Goal: Information Seeking & Learning: Learn about a topic

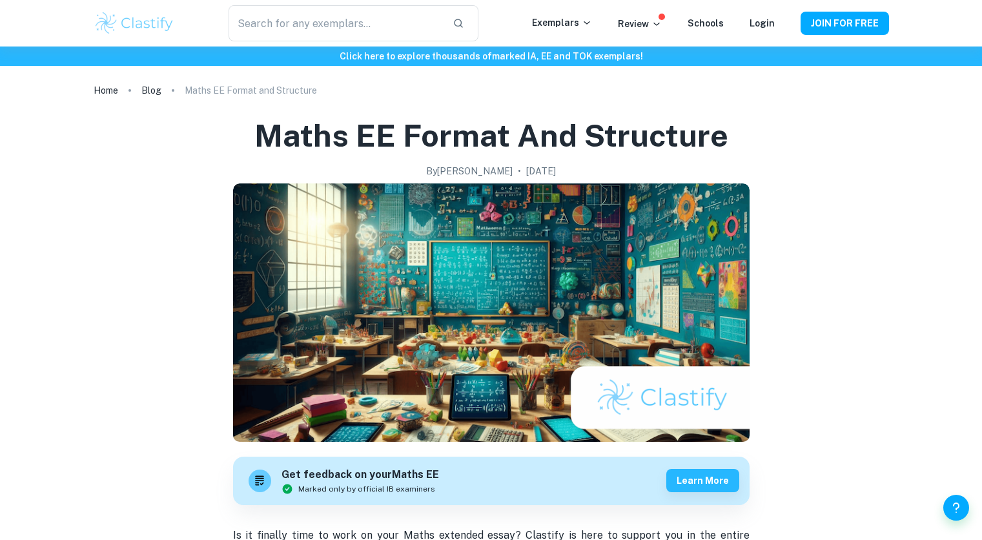
scroll to position [1641, 0]
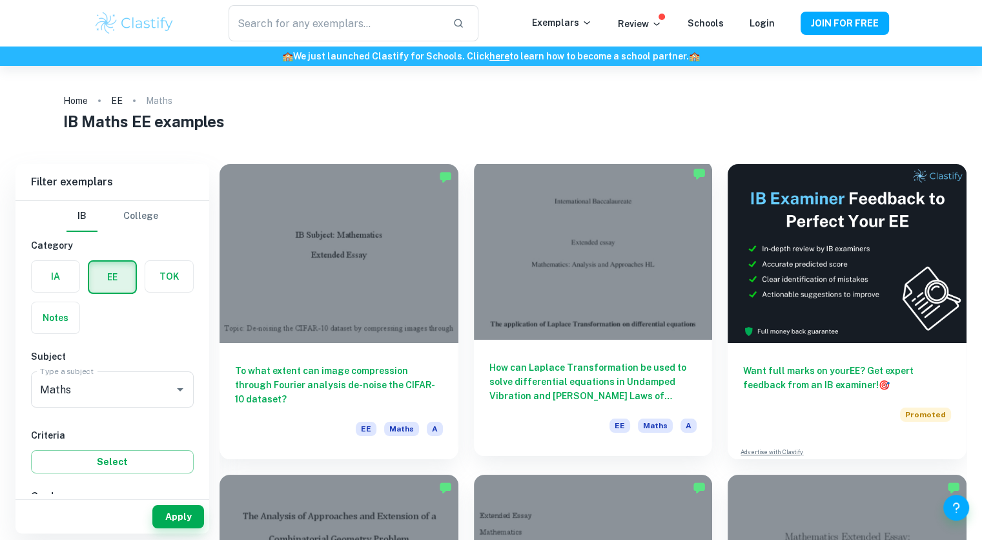
click at [537, 366] on h6 "How can Laplace Transformation be used to solve differential equations in Undam…" at bounding box center [594, 381] width 208 height 43
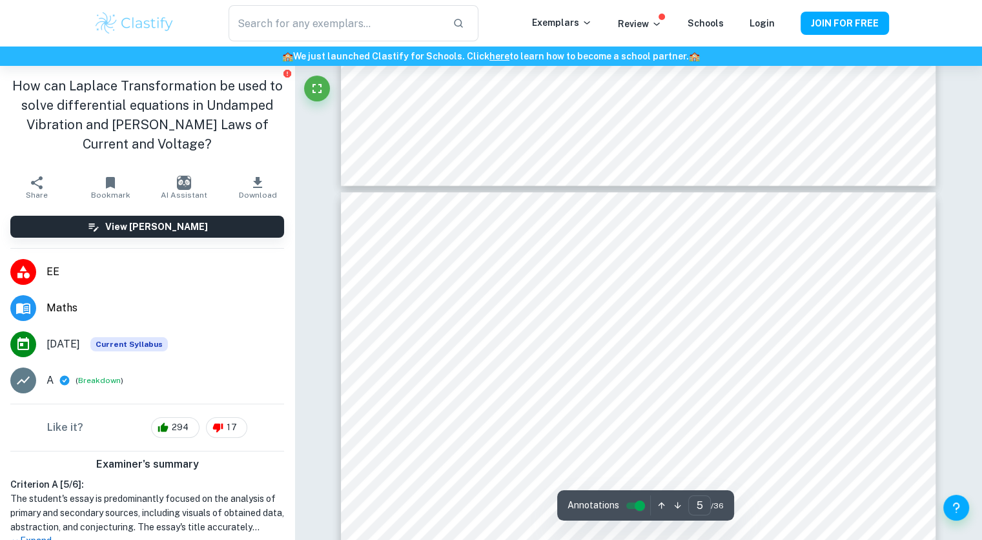
scroll to position [3515, 0]
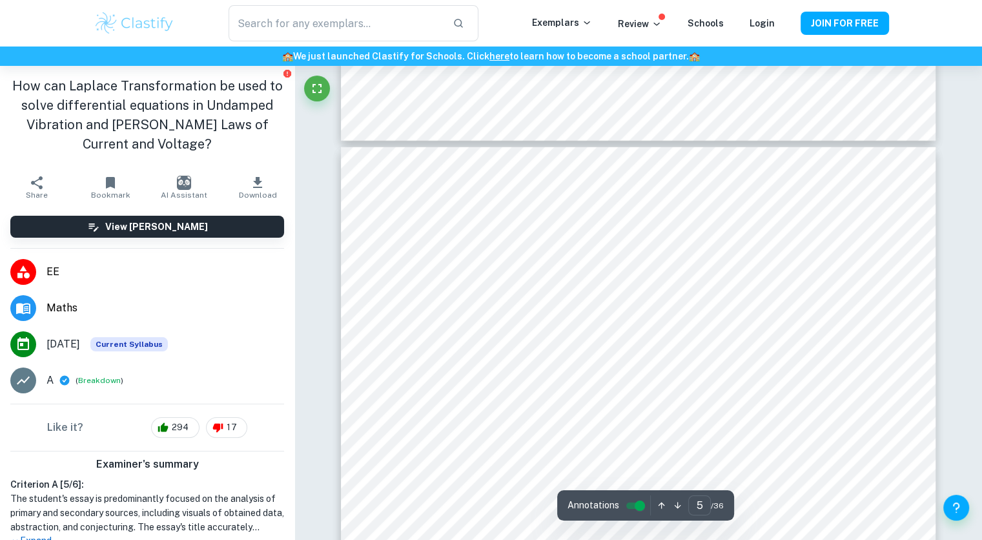
type input "4"
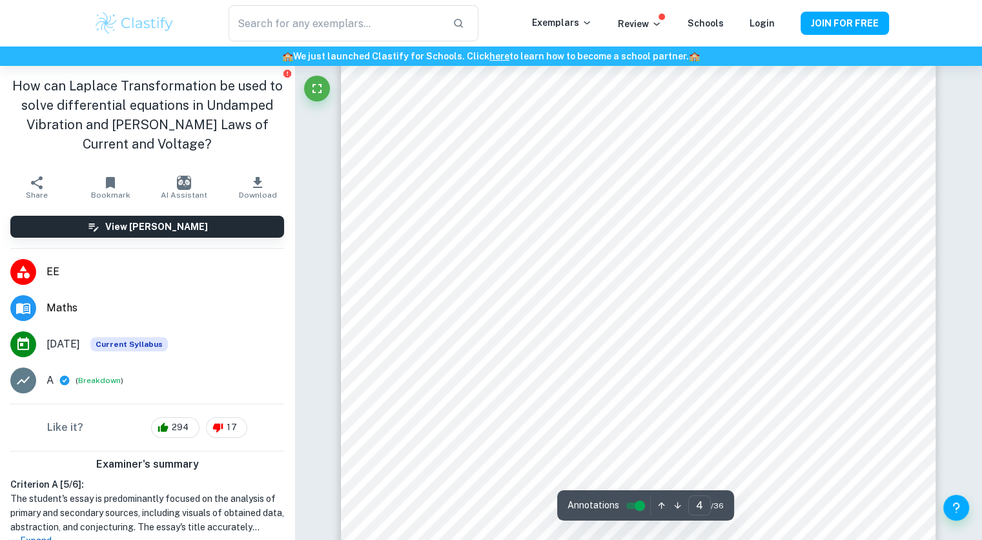
scroll to position [2862, 0]
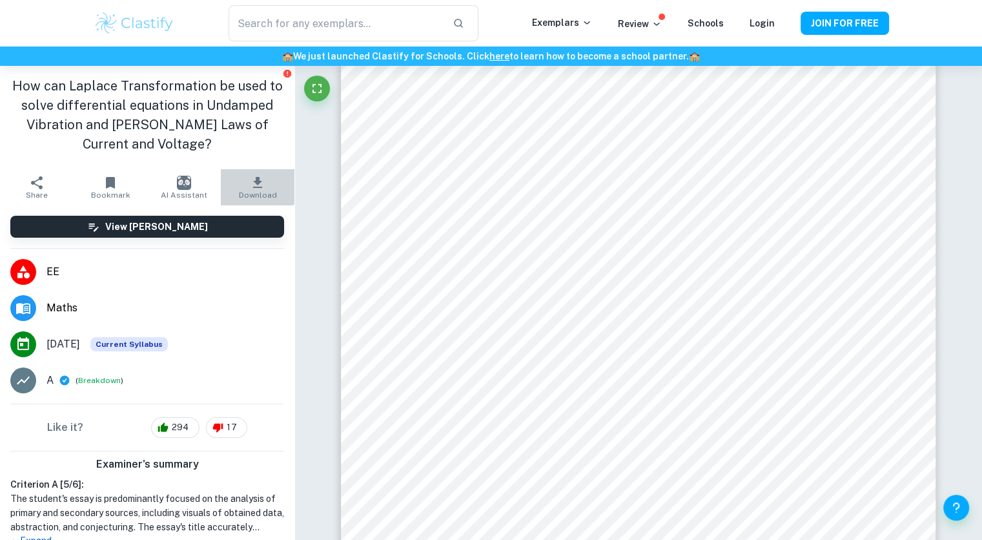
click at [253, 182] on icon "button" at bounding box center [257, 182] width 9 height 11
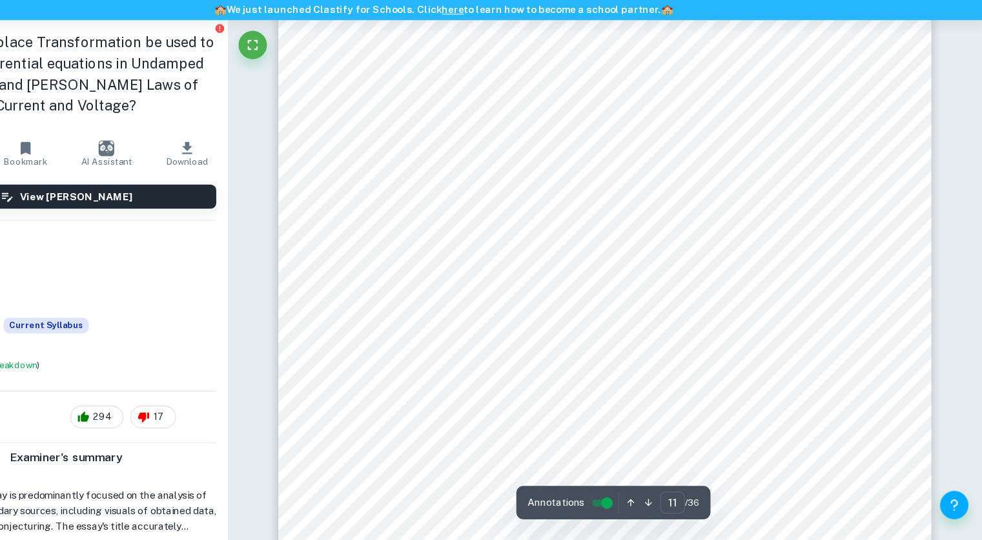
scroll to position [8916, 0]
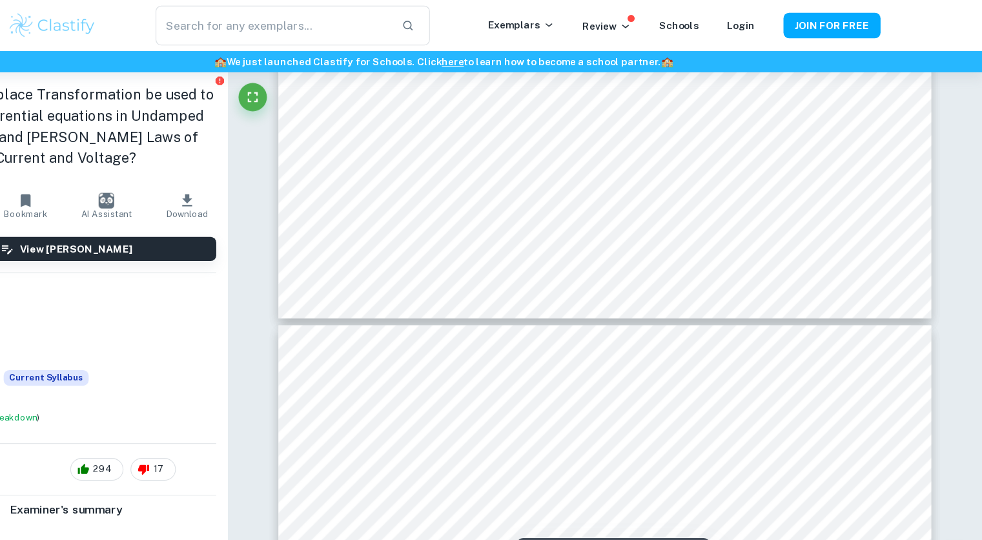
type input "6"
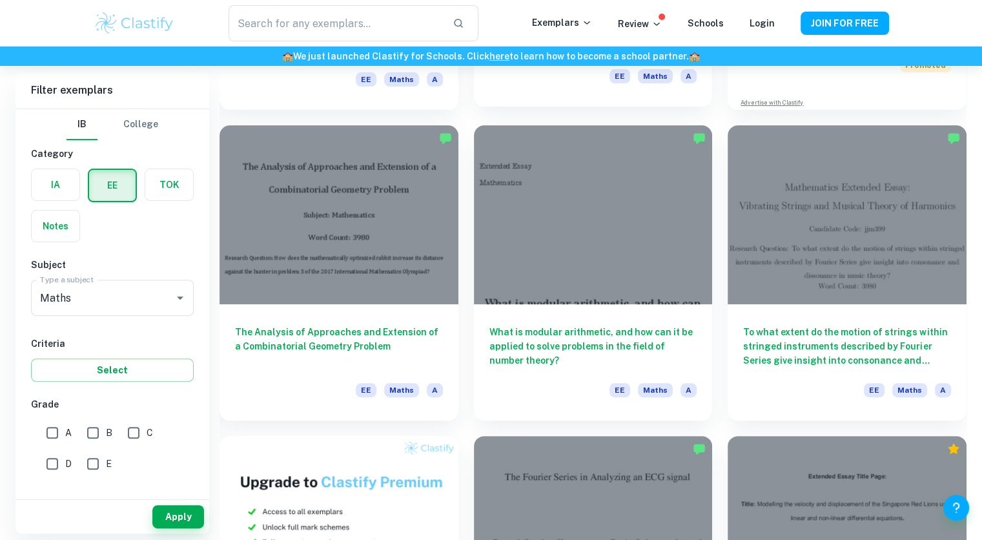
scroll to position [349, 0]
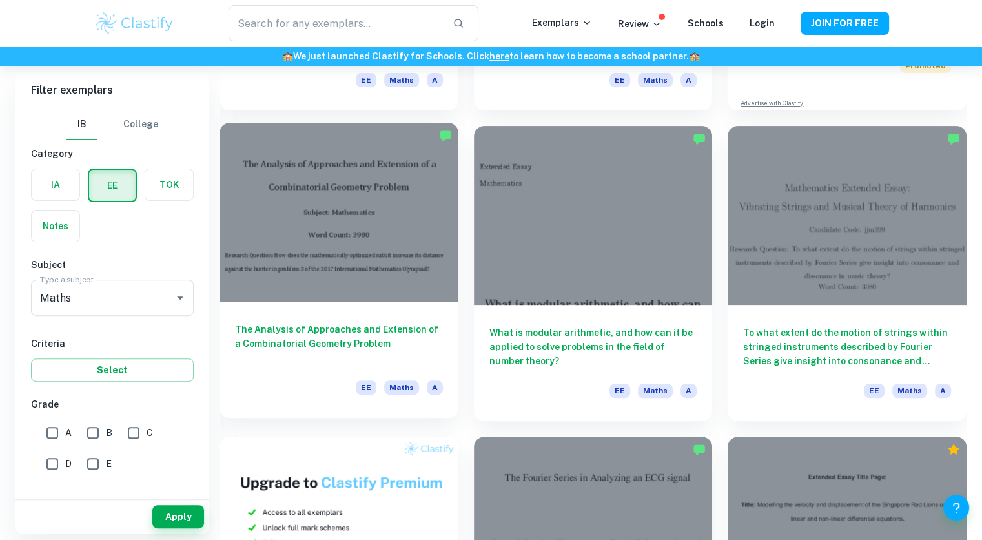
click at [381, 335] on h6 "The Analysis of Approaches and Extension of a Combinatorial Geometry Problem" at bounding box center [339, 343] width 208 height 43
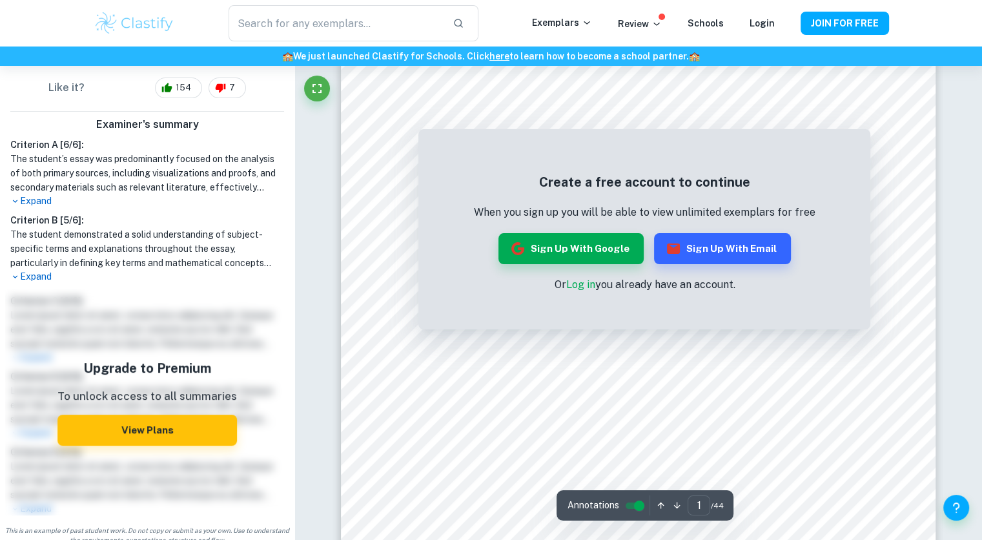
scroll to position [95, 0]
click at [599, 253] on button "Sign up with Google" at bounding box center [571, 248] width 145 height 31
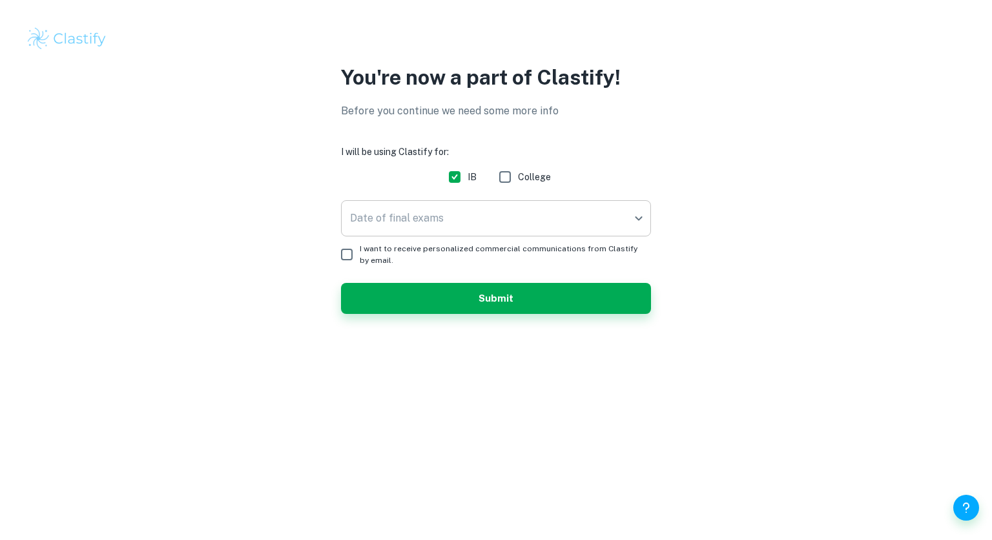
click at [403, 208] on body "We value your privacy We use cookies to enhance your browsing experience, serve…" at bounding box center [496, 270] width 992 height 540
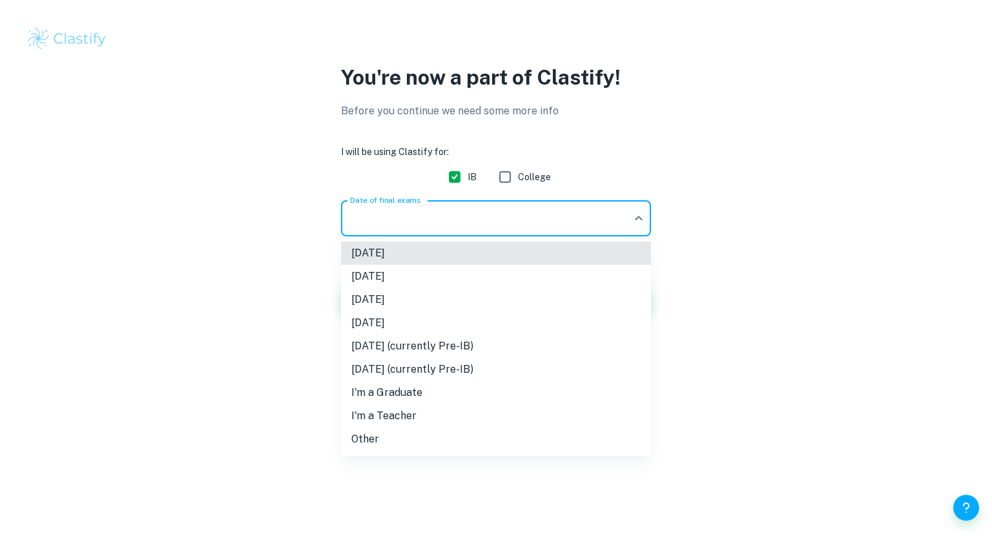
click at [311, 320] on div at bounding box center [496, 270] width 992 height 540
click at [348, 229] on body "We value your privacy We use cookies to enhance your browsing experience, serve…" at bounding box center [496, 270] width 992 height 540
click at [366, 250] on li "[DATE]" at bounding box center [496, 253] width 310 height 23
type input "M25"
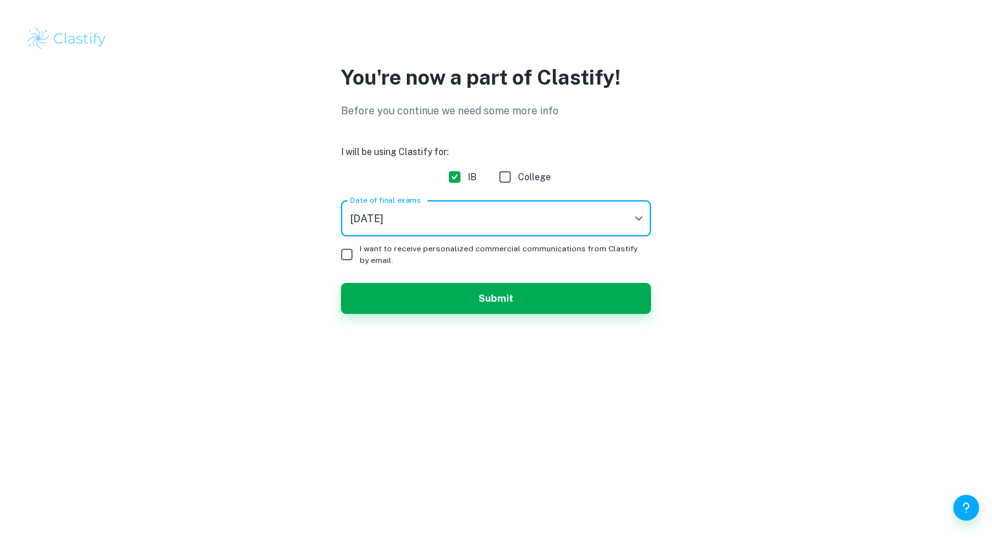
click at [350, 253] on input "I want to receive personalized commercial communications from Clastify by email." at bounding box center [347, 255] width 26 height 26
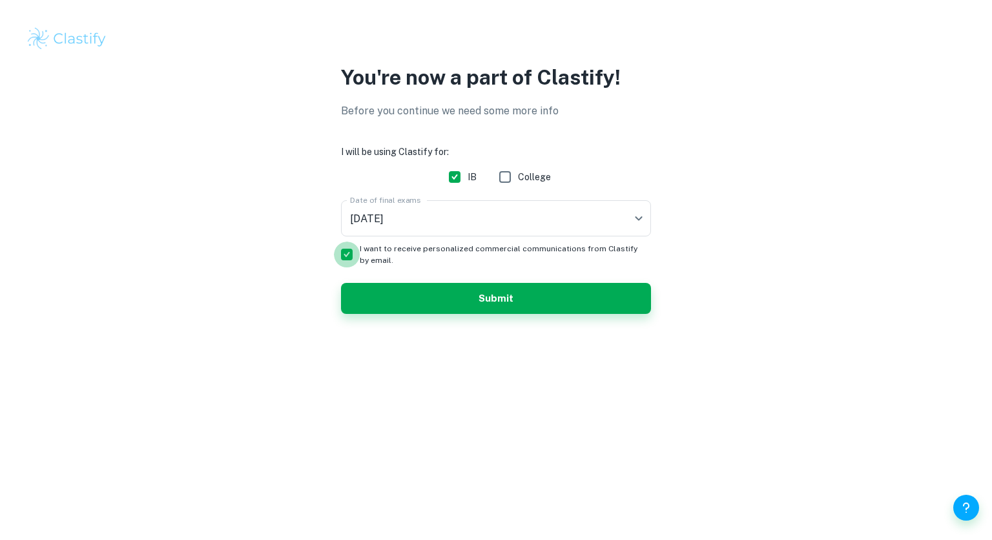
click at [346, 248] on input "I want to receive personalized commercial communications from Clastify by email." at bounding box center [347, 255] width 26 height 26
checkbox input "false"
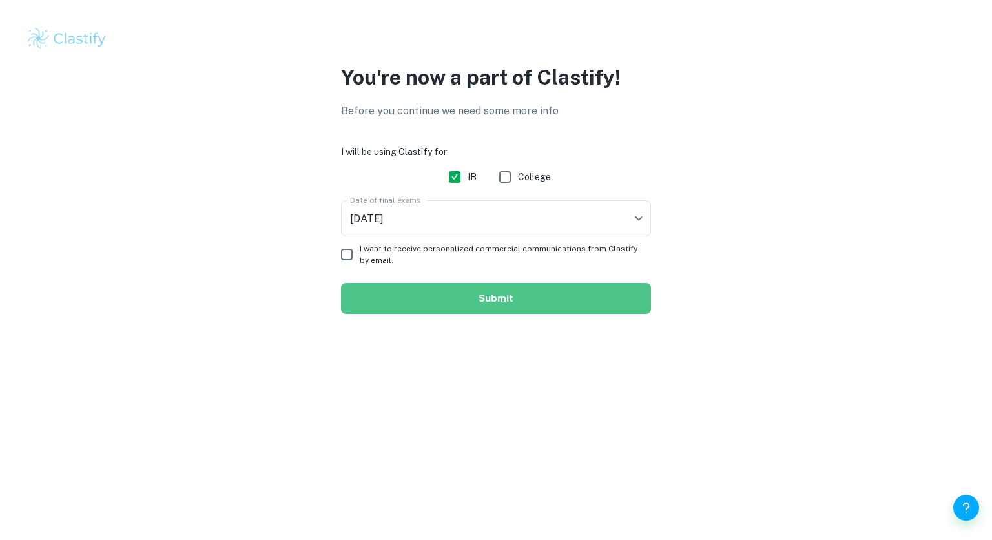
click at [390, 297] on button "Submit" at bounding box center [496, 298] width 310 height 31
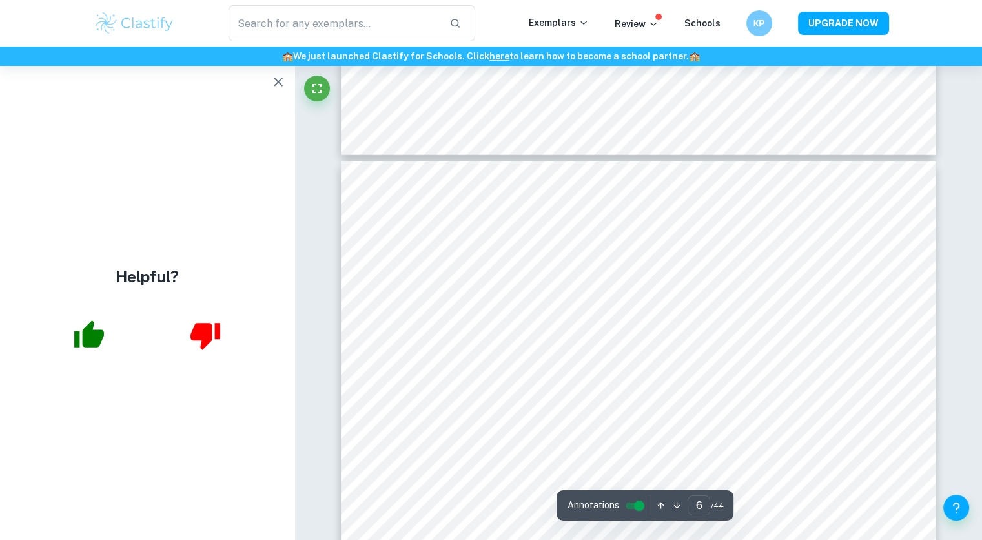
scroll to position [3991, 0]
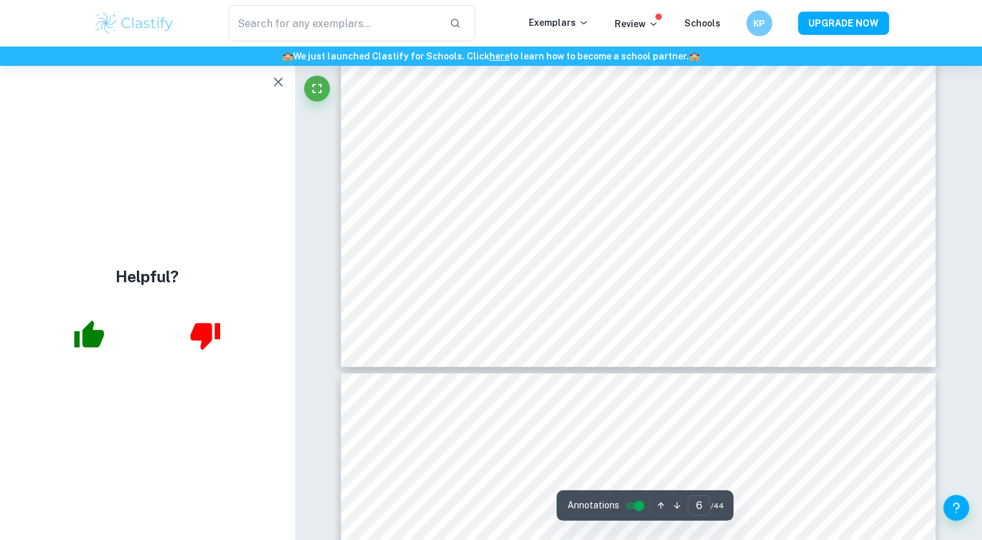
type input "7"
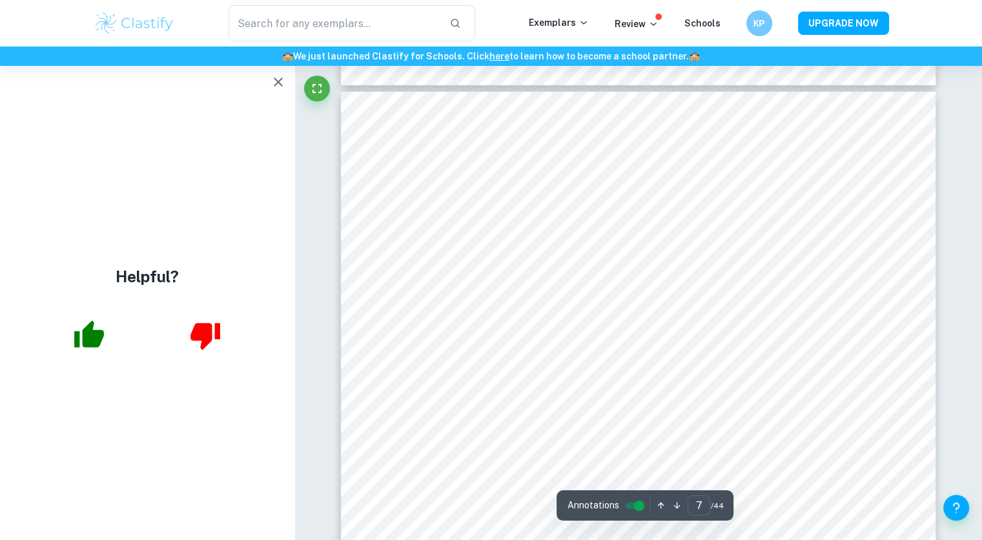
scroll to position [4838, 0]
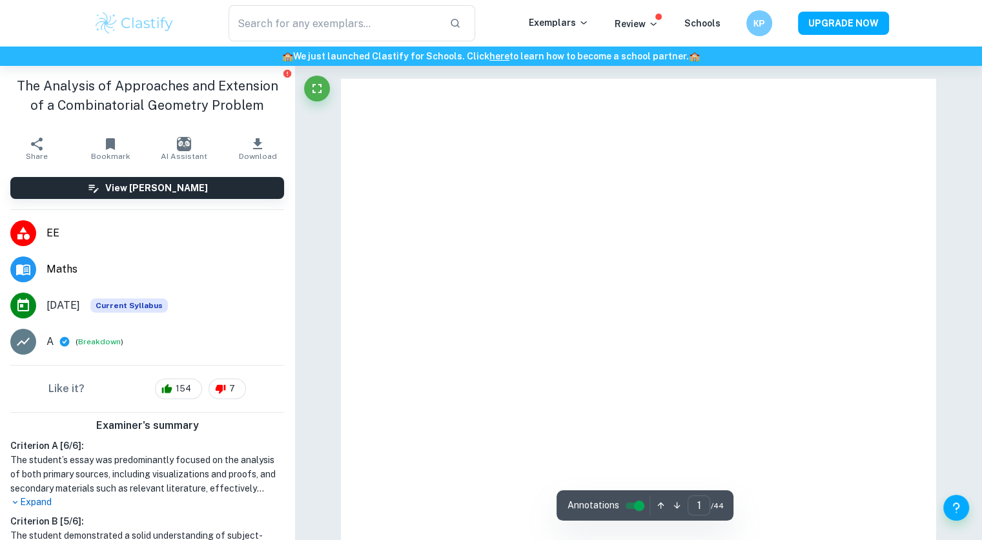
click at [62, 236] on span "EE" at bounding box center [166, 233] width 238 height 16
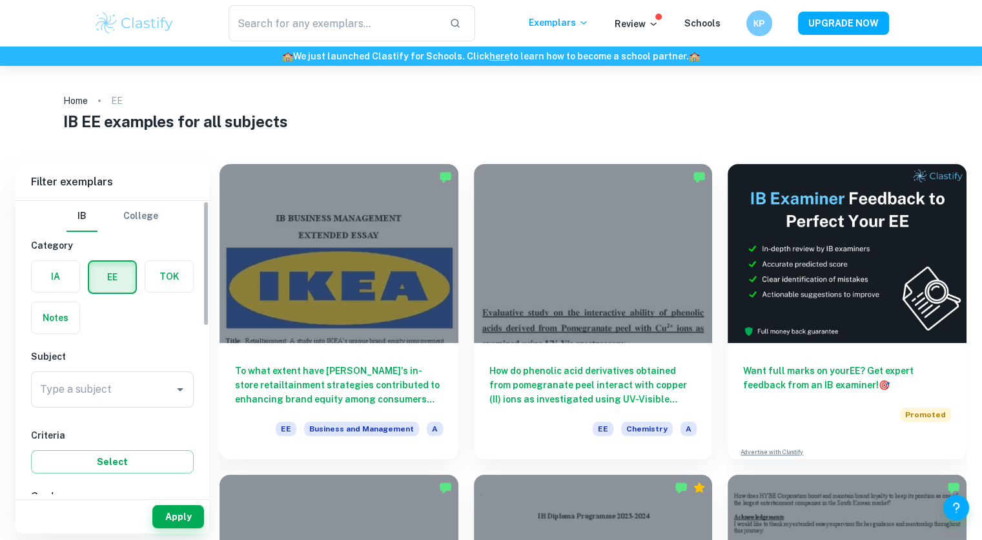
click at [52, 235] on div "IB College Category IA EE TOK Notes Subject Type a subject Type a subject Crite…" at bounding box center [113, 543] width 194 height 685
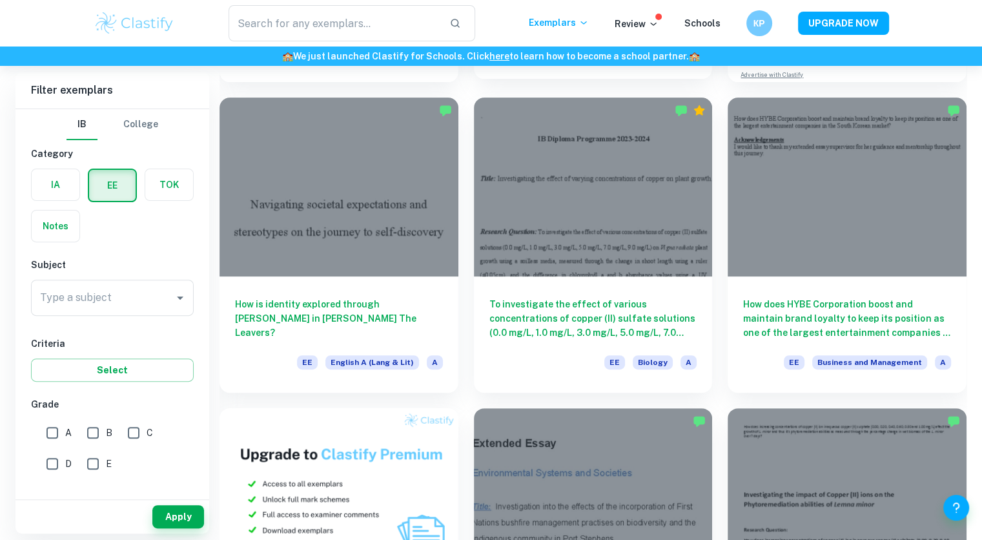
scroll to position [400, 0]
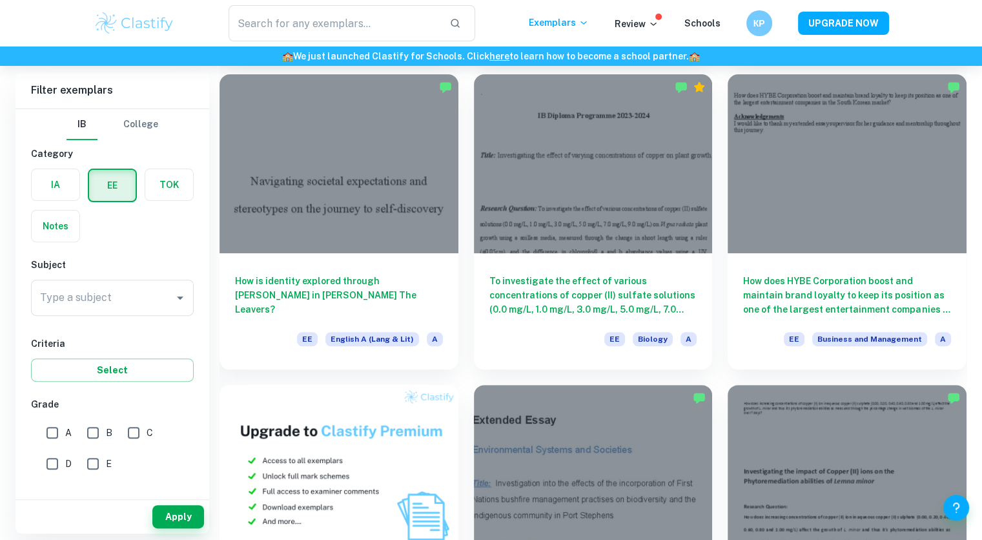
click at [83, 317] on div "Type a subject Type a subject" at bounding box center [112, 300] width 163 height 41
click at [88, 313] on div "Type a subject" at bounding box center [112, 298] width 163 height 36
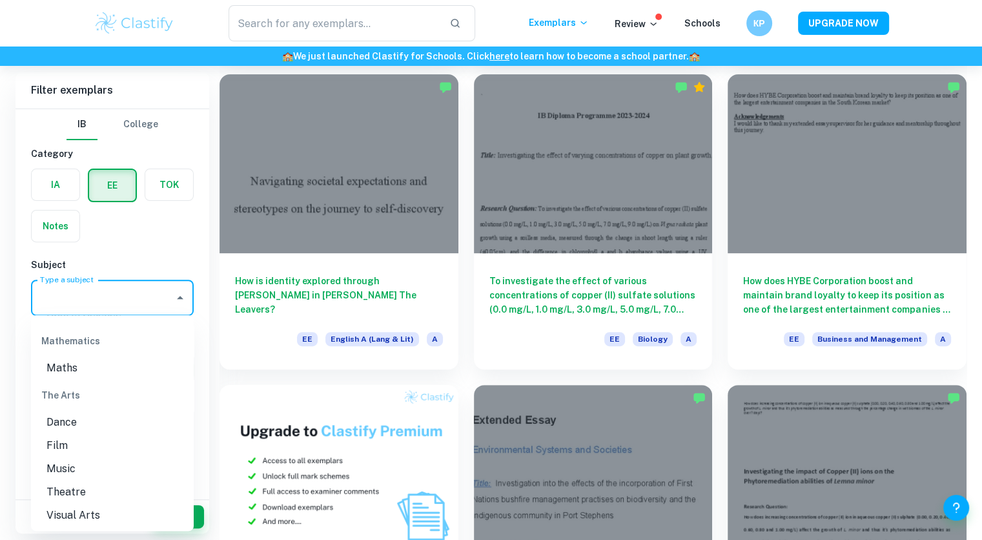
scroll to position [1630, 0]
click at [49, 380] on li "Maths" at bounding box center [112, 368] width 163 height 23
type input "Maths"
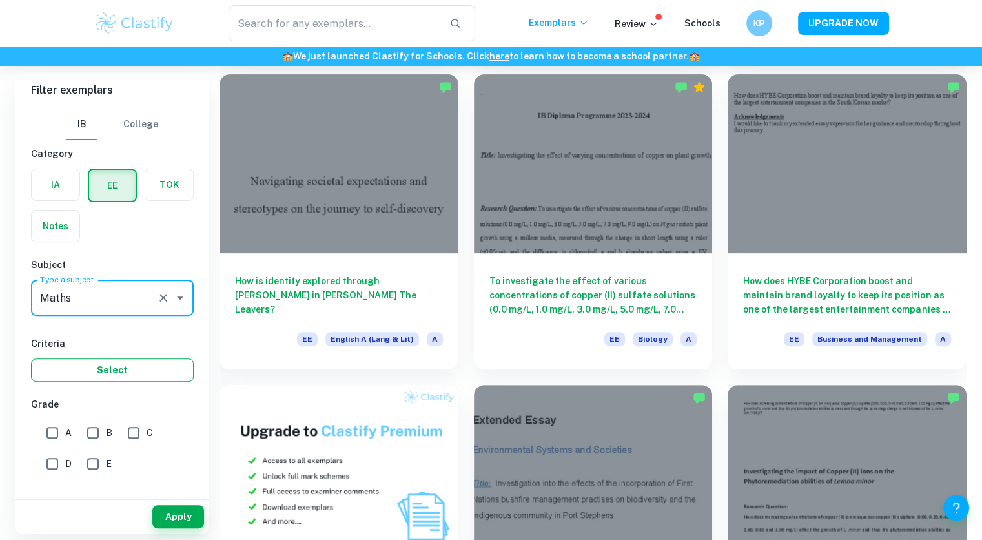
click at [101, 378] on button "Select" at bounding box center [112, 370] width 163 height 23
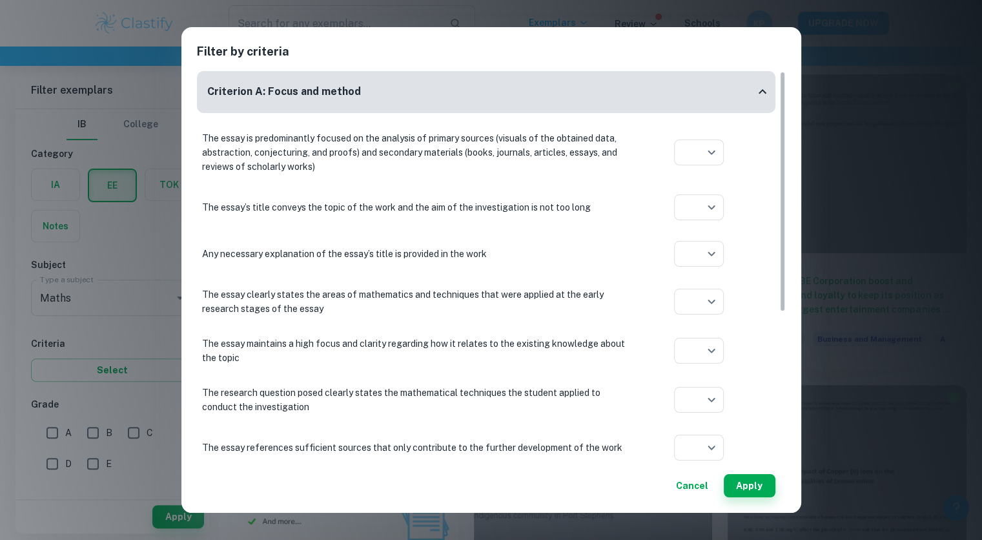
click at [903, 70] on div "Filter by criteria Criterion A: Focus and method The essay is predominantly foc…" at bounding box center [491, 270] width 982 height 540
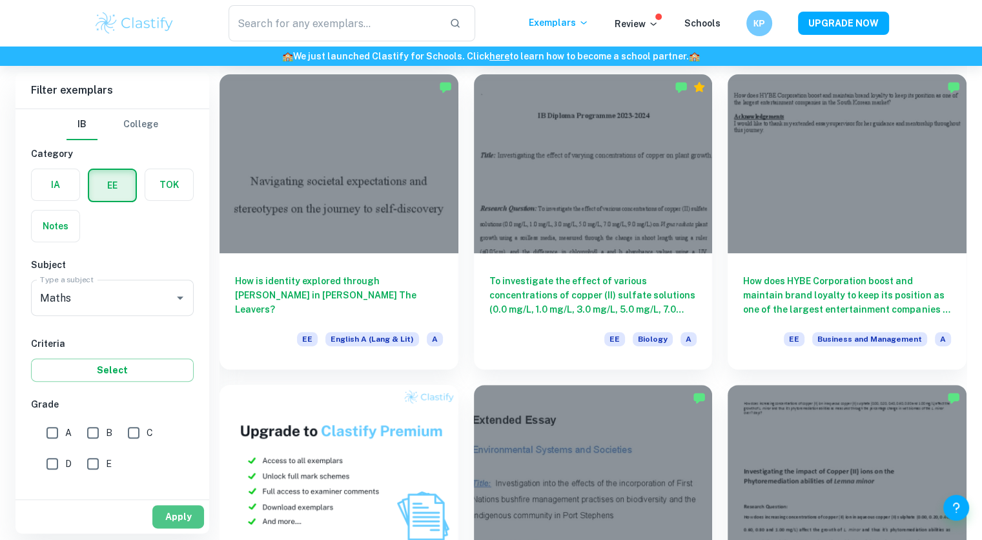
click at [162, 514] on button "Apply" at bounding box center [178, 516] width 52 height 23
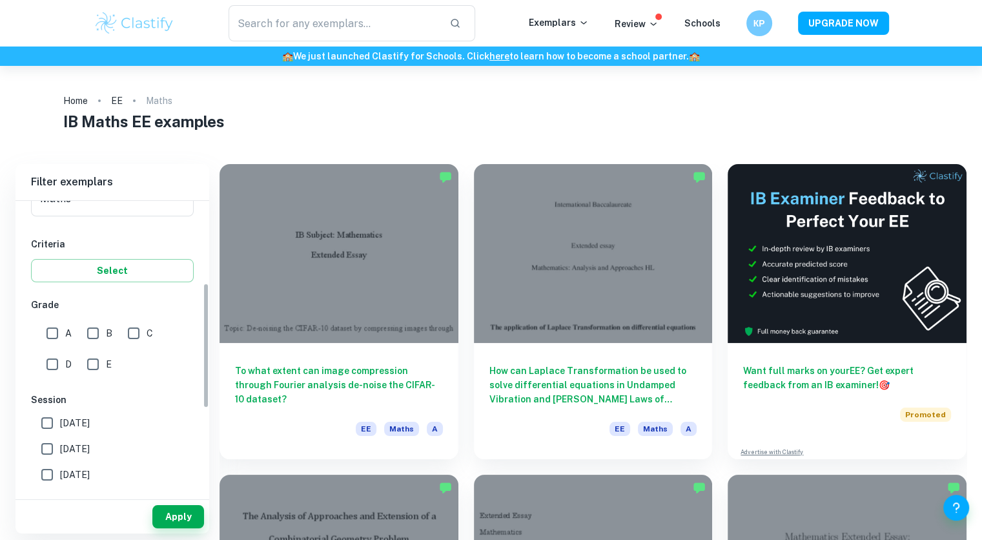
scroll to position [284, 0]
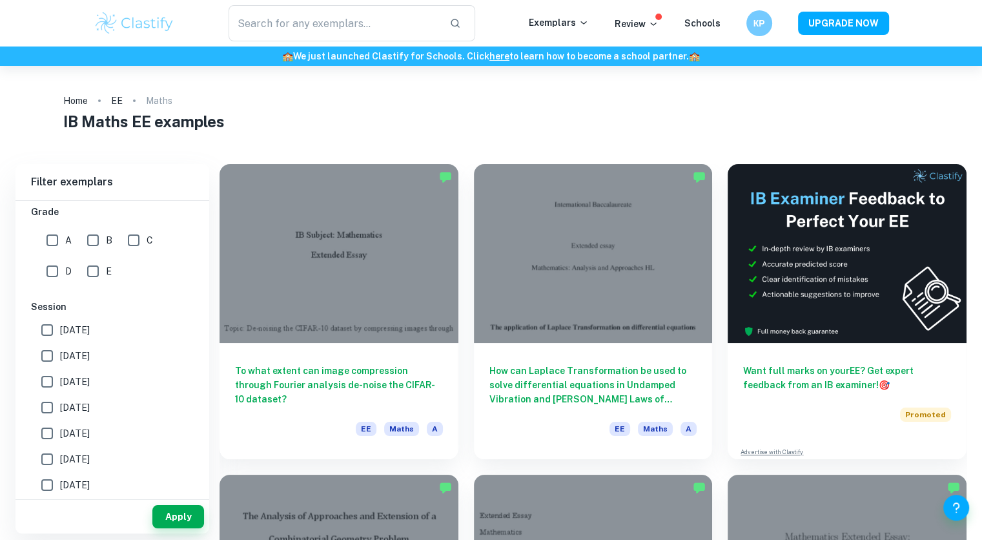
click at [48, 236] on input "A" at bounding box center [52, 240] width 26 height 26
checkbox input "true"
click at [167, 516] on button "Apply" at bounding box center [178, 516] width 52 height 23
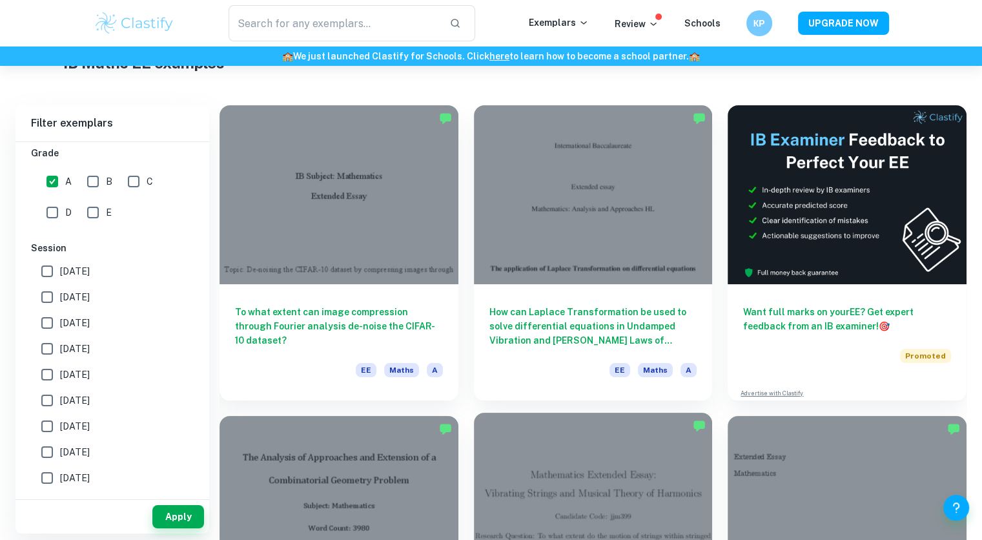
scroll to position [60, 0]
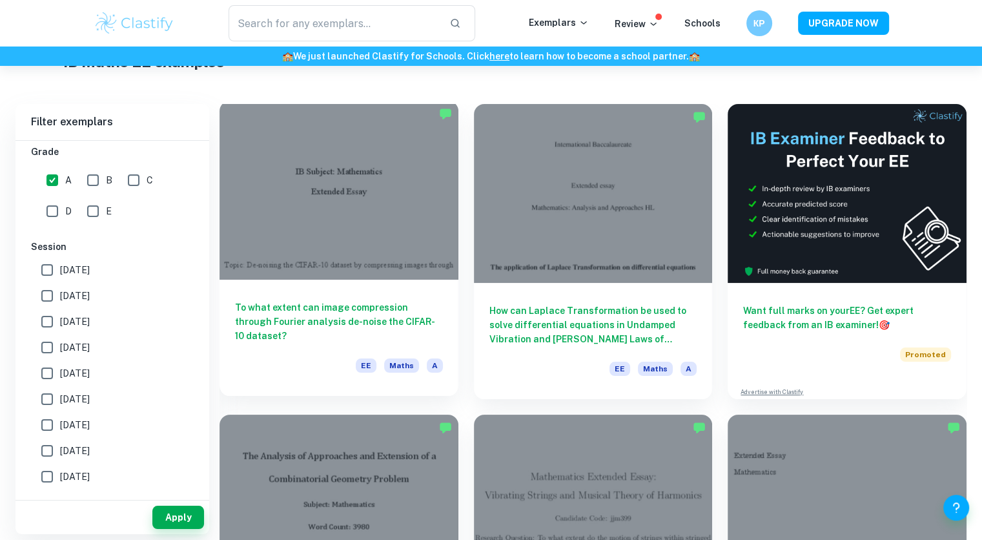
click at [353, 296] on div "To what extent can image compression through Fourier analysis de-noise the CIFA…" at bounding box center [339, 338] width 239 height 116
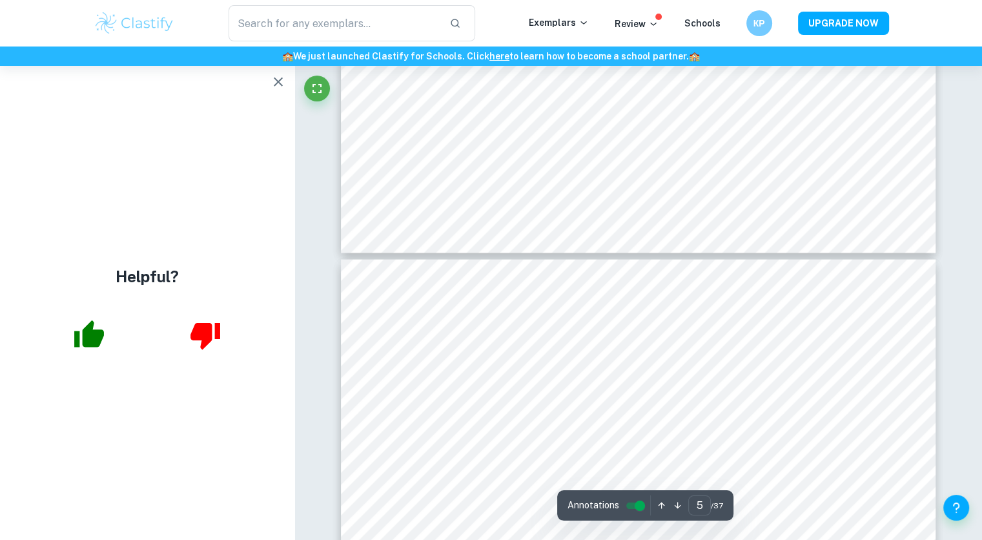
scroll to position [3124, 0]
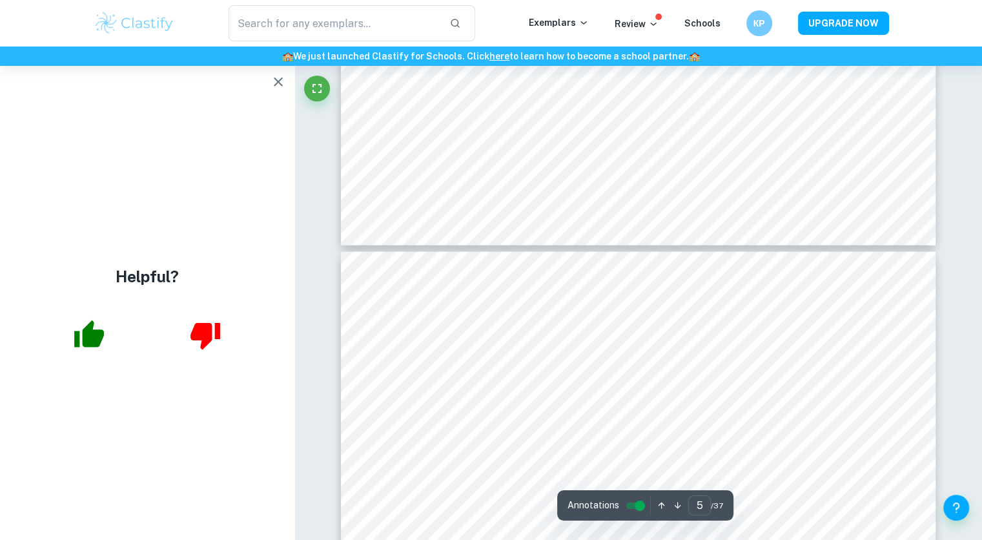
click at [279, 87] on icon "button" at bounding box center [279, 82] width 16 height 16
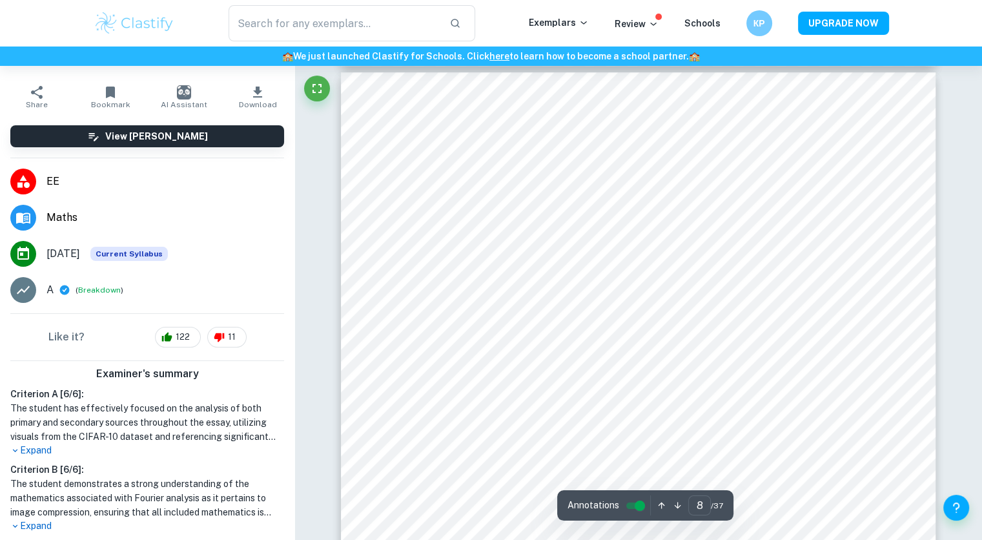
scroll to position [5636, 0]
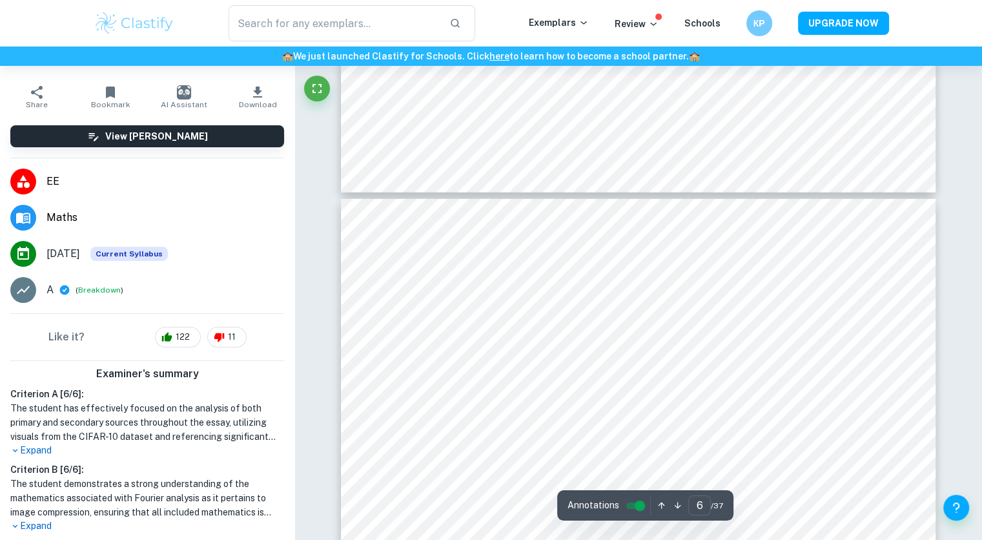
type input "5"
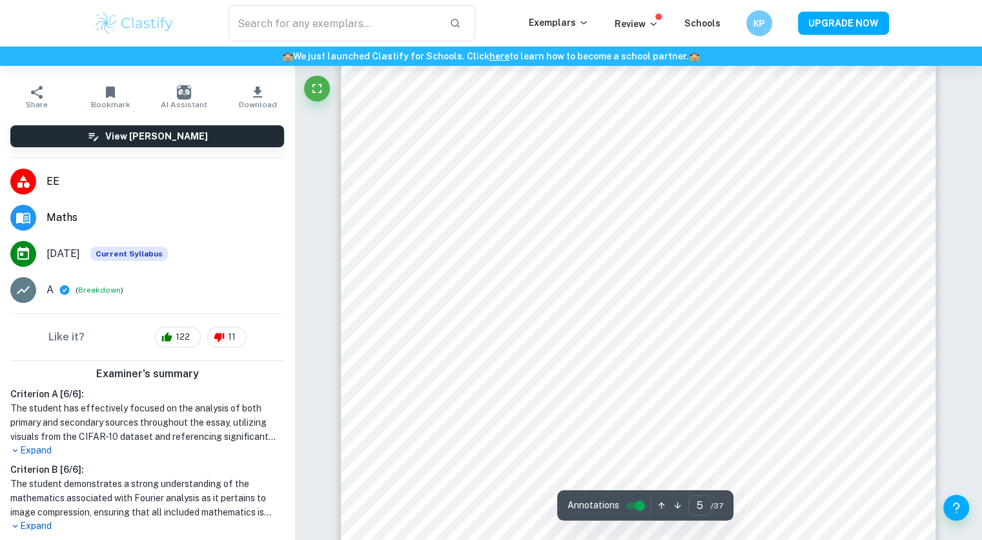
scroll to position [3512, 0]
